Goal: Information Seeking & Learning: Learn about a topic

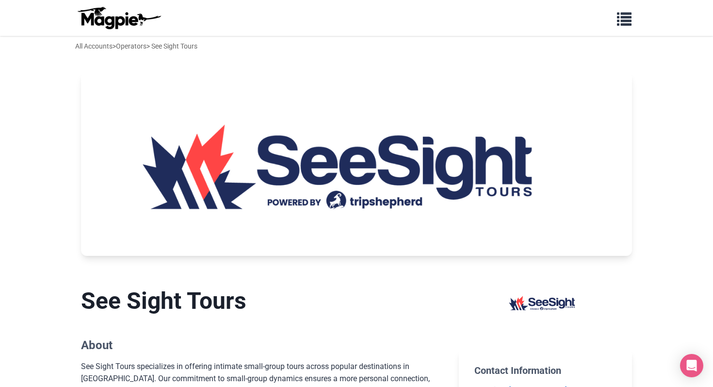
click at [627, 31] on div "Problems we solve Products Content Management and Distribution Magpie for Resel…" at bounding box center [357, 18] width 582 height 28
click at [625, 19] on span "button" at bounding box center [624, 17] width 15 height 15
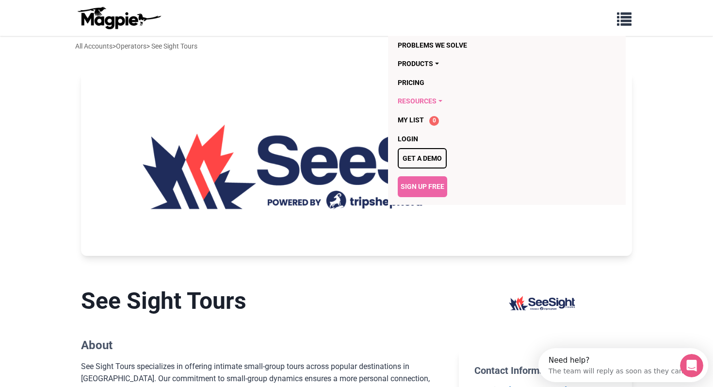
click at [430, 100] on link "Resources" at bounding box center [451, 101] width 107 height 18
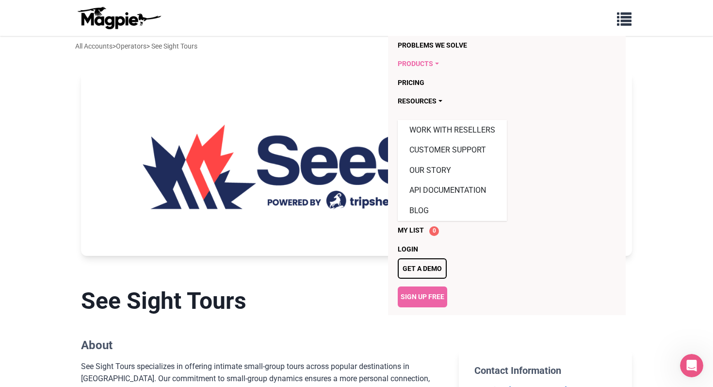
click at [441, 63] on link "Products" at bounding box center [451, 63] width 107 height 18
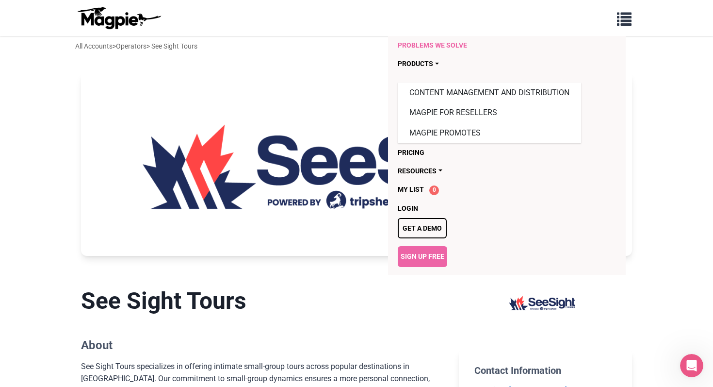
click at [464, 48] on link "Problems we solve" at bounding box center [451, 45] width 107 height 18
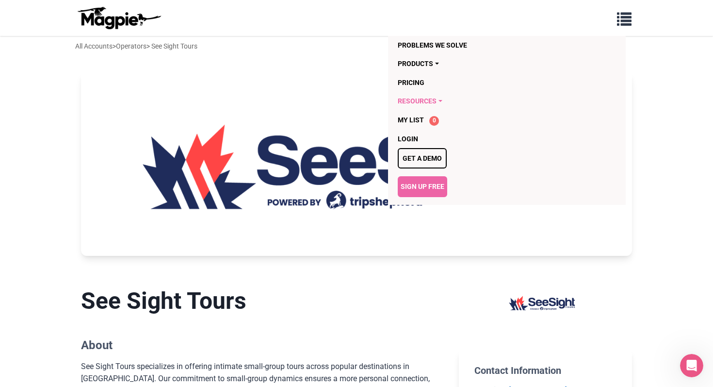
click at [447, 99] on link "Resources" at bounding box center [451, 101] width 107 height 18
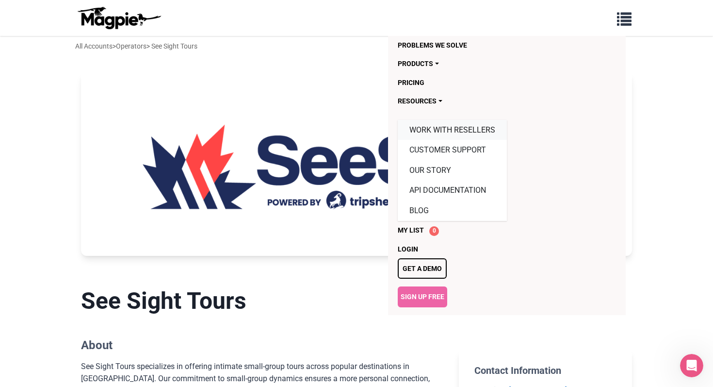
click at [460, 129] on link "Work with resellers" at bounding box center [452, 130] width 109 height 20
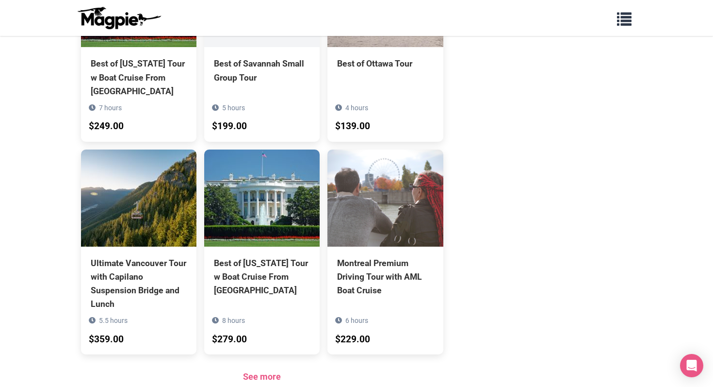
scroll to position [752, 0]
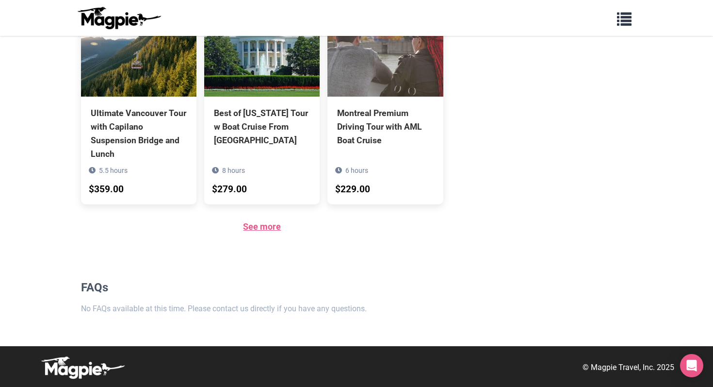
click at [263, 228] on link "See more" at bounding box center [262, 226] width 38 height 10
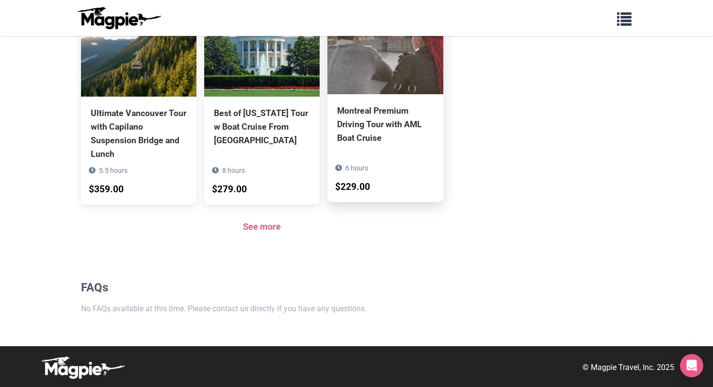
scroll to position [0, 0]
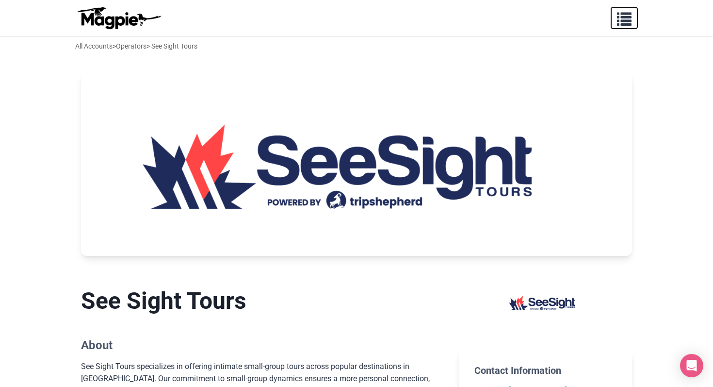
click at [616, 15] on button "button" at bounding box center [624, 18] width 27 height 22
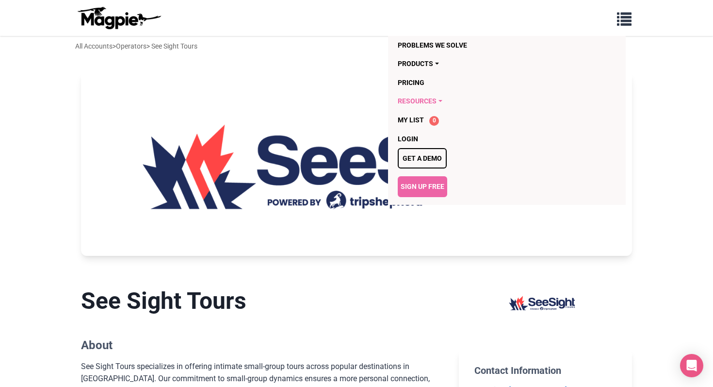
click at [442, 102] on link "Resources" at bounding box center [451, 101] width 107 height 18
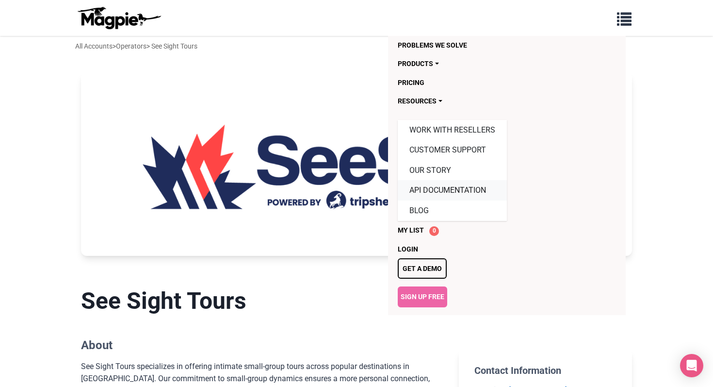
click at [431, 194] on link "API Documentation" at bounding box center [452, 190] width 109 height 20
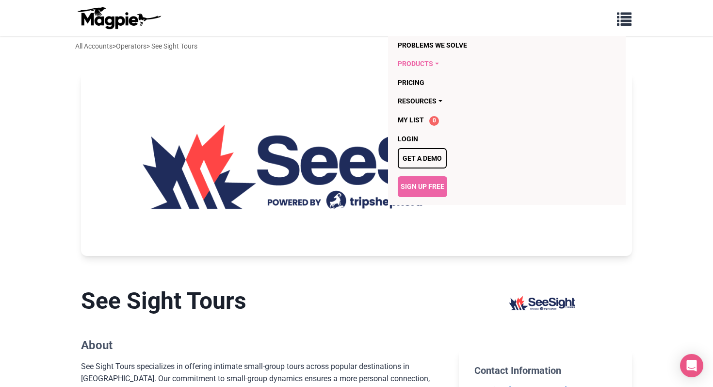
click at [428, 65] on link "Products" at bounding box center [451, 63] width 107 height 18
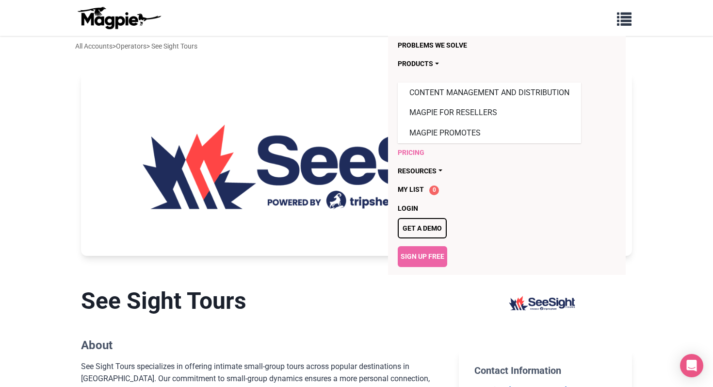
click at [427, 149] on link "Pricing" at bounding box center [451, 152] width 107 height 18
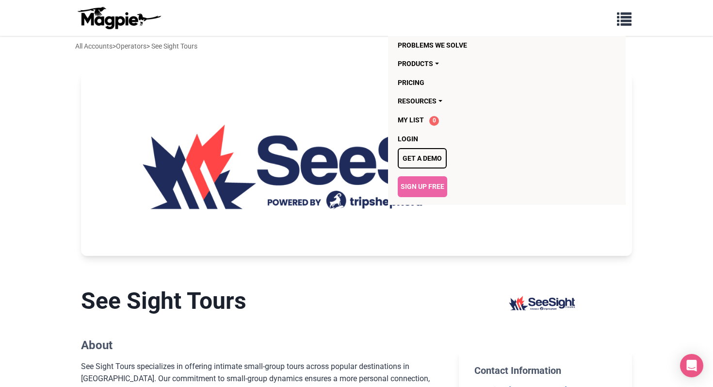
click at [331, 275] on section "See Sight Tours About See Sight Tours specializes in offering intimate small-gr…" at bounding box center [262, 385] width 363 height 228
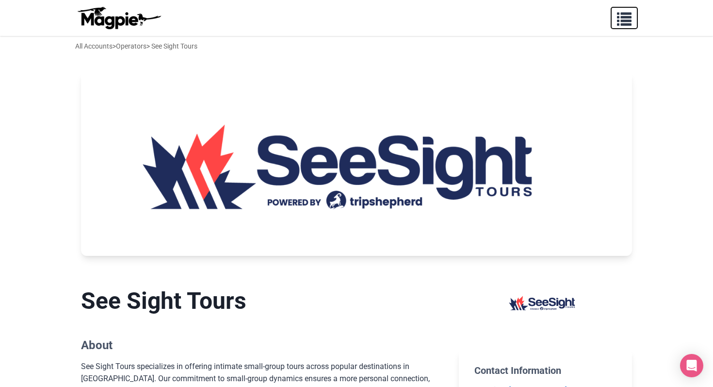
click at [634, 16] on button "button" at bounding box center [624, 18] width 27 height 22
click at [632, 22] on button "button" at bounding box center [624, 18] width 27 height 22
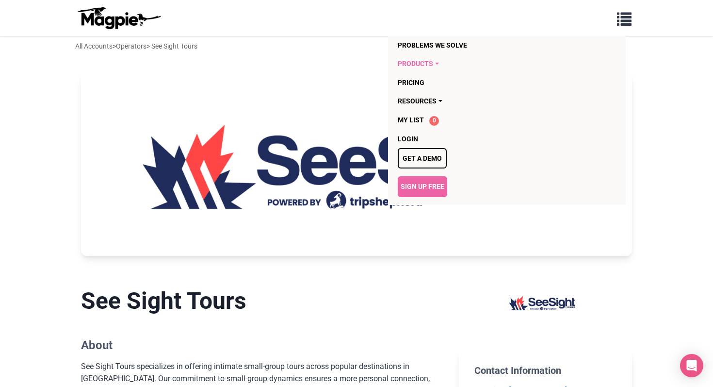
click at [435, 62] on link "Products" at bounding box center [451, 63] width 107 height 18
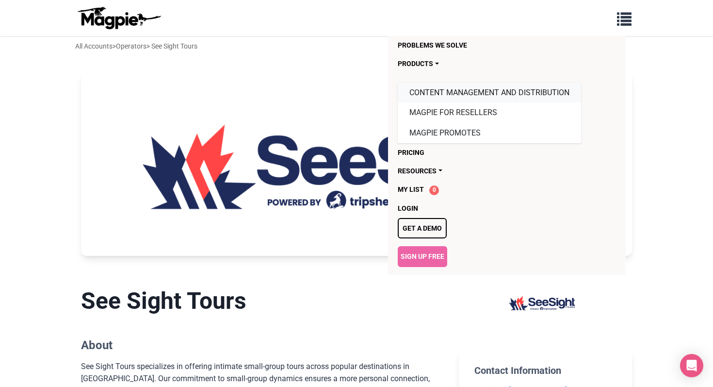
click at [448, 89] on link "Content Management and Distribution" at bounding box center [489, 93] width 183 height 20
